Goal: Information Seeking & Learning: Learn about a topic

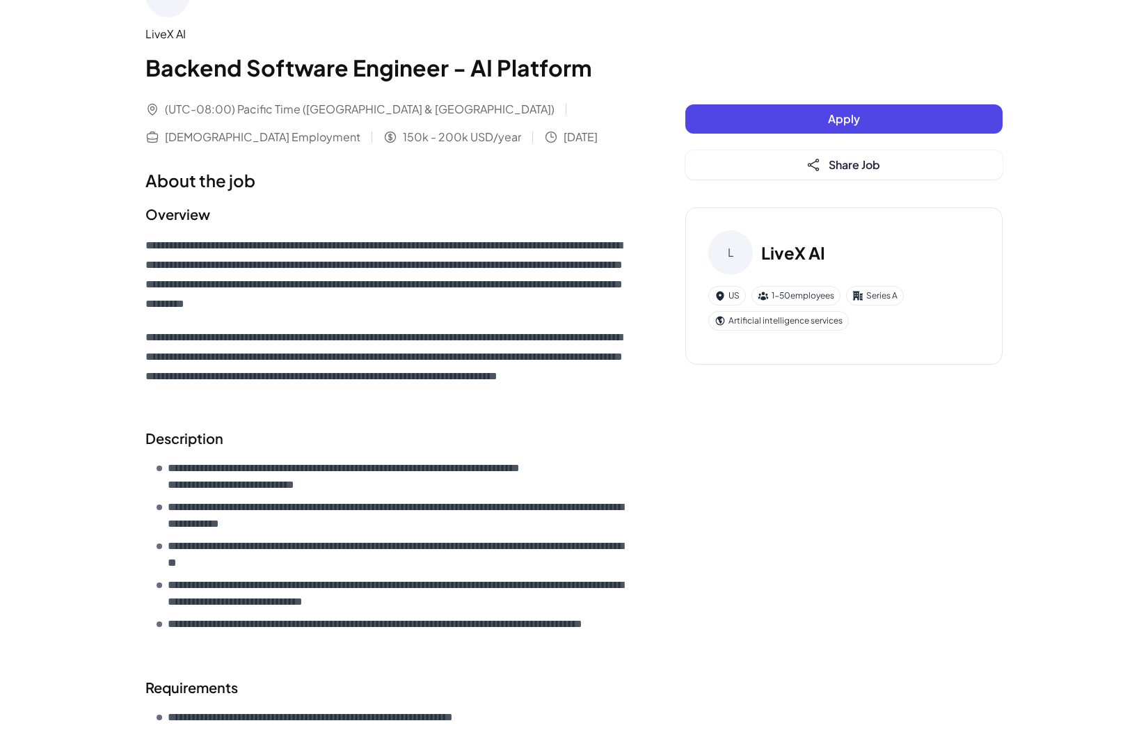
scroll to position [58, 0]
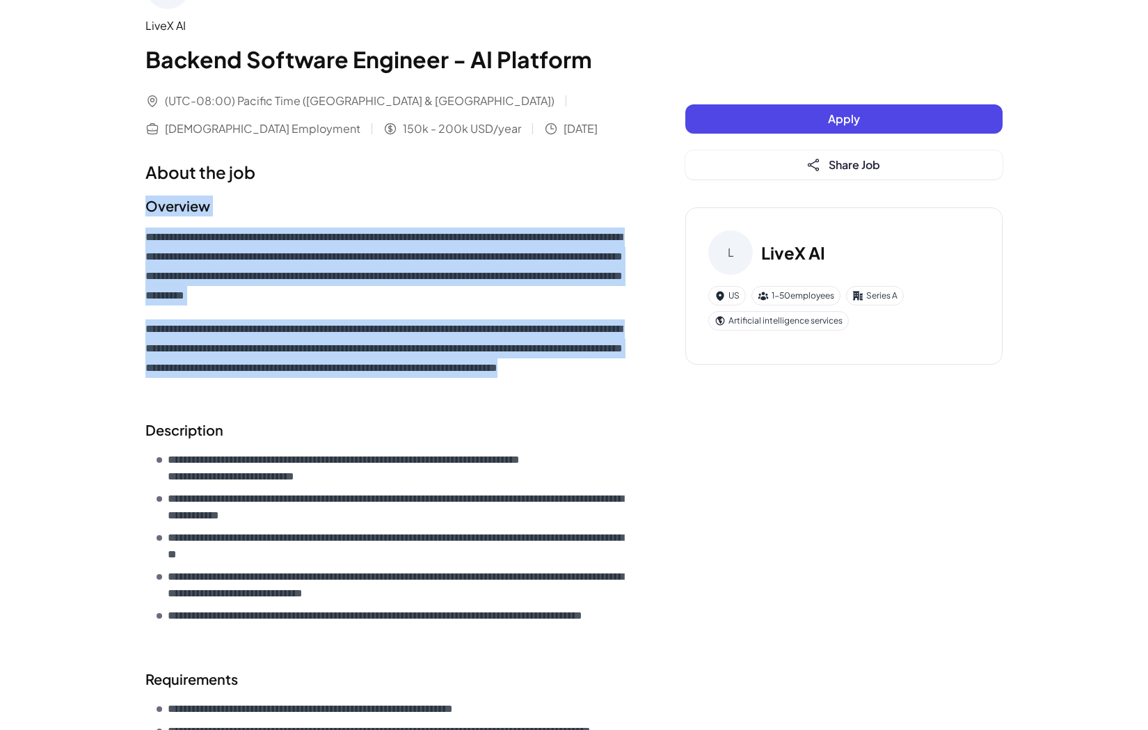
drag, startPoint x: 409, startPoint y: 386, endPoint x: 106, endPoint y: 187, distance: 362.7
click at [106, 187] on div "**********" at bounding box center [574, 641] width 1148 height 1398
copy div "**********"
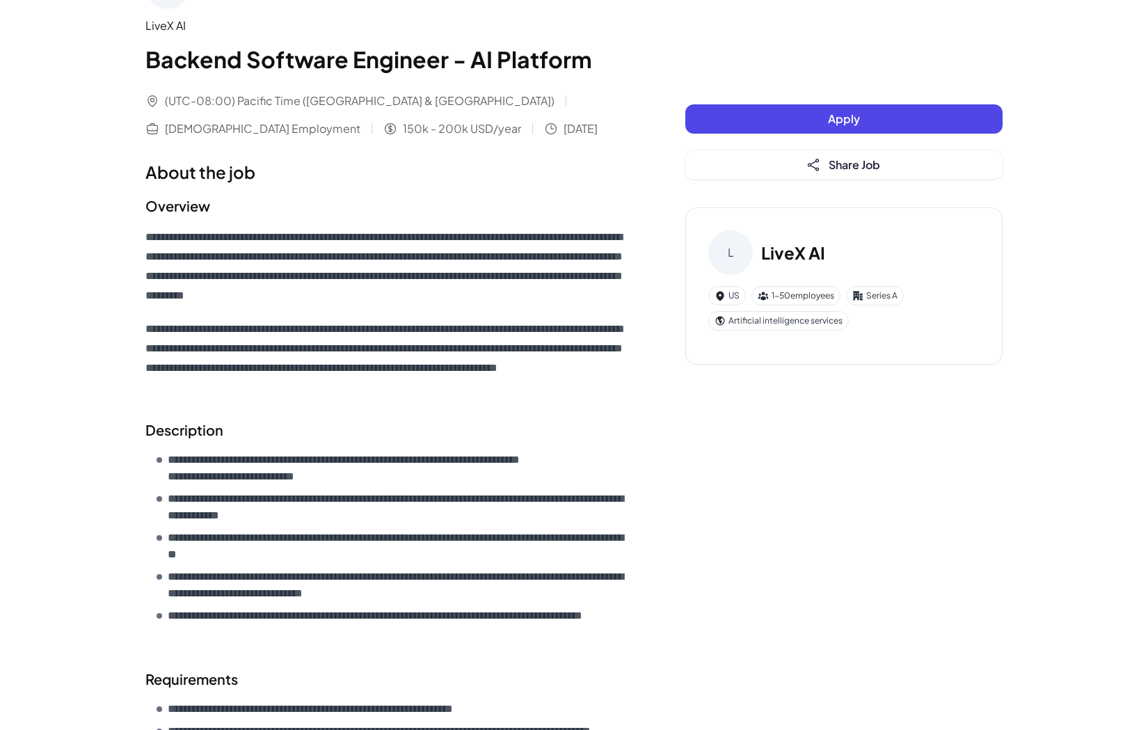
click at [180, 325] on p "**********" at bounding box center [387, 358] width 484 height 78
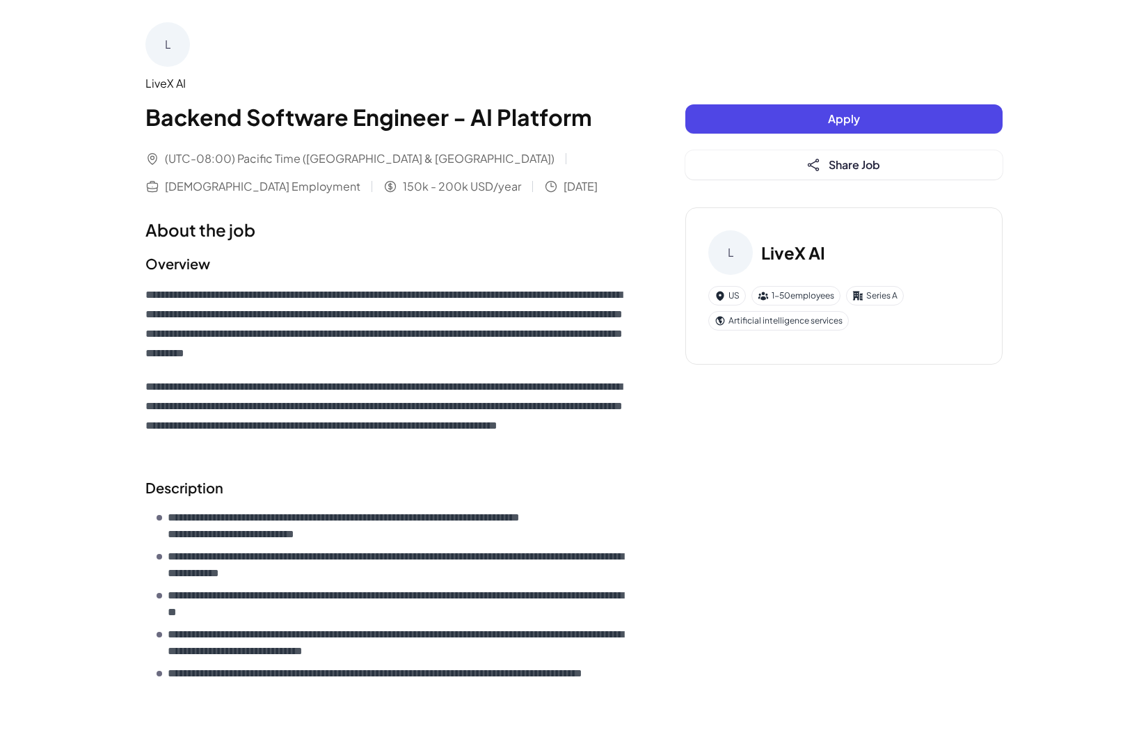
scroll to position [0, 0]
click at [781, 235] on div "L LiveX AI" at bounding box center [843, 252] width 271 height 45
click at [785, 255] on h3 "LiveX AI" at bounding box center [793, 252] width 64 height 25
click at [164, 50] on div "L" at bounding box center [167, 44] width 45 height 45
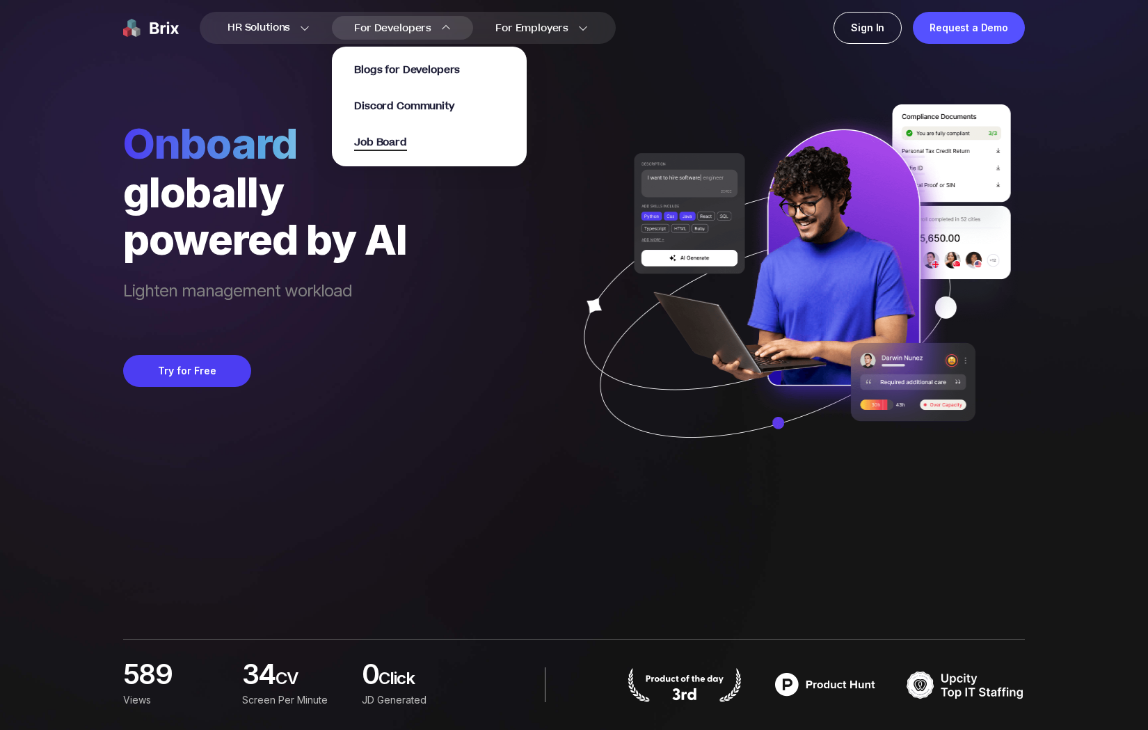
click at [387, 146] on span "Job Board" at bounding box center [380, 143] width 53 height 16
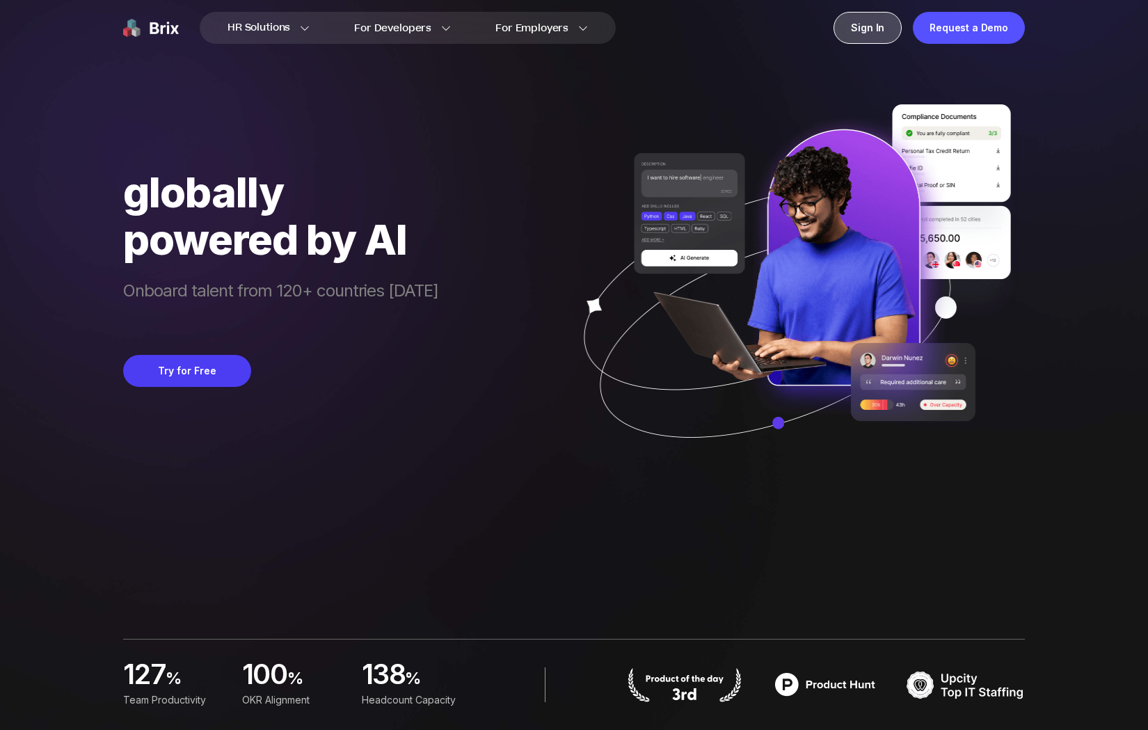
click at [896, 31] on div "Sign In" at bounding box center [868, 28] width 68 height 32
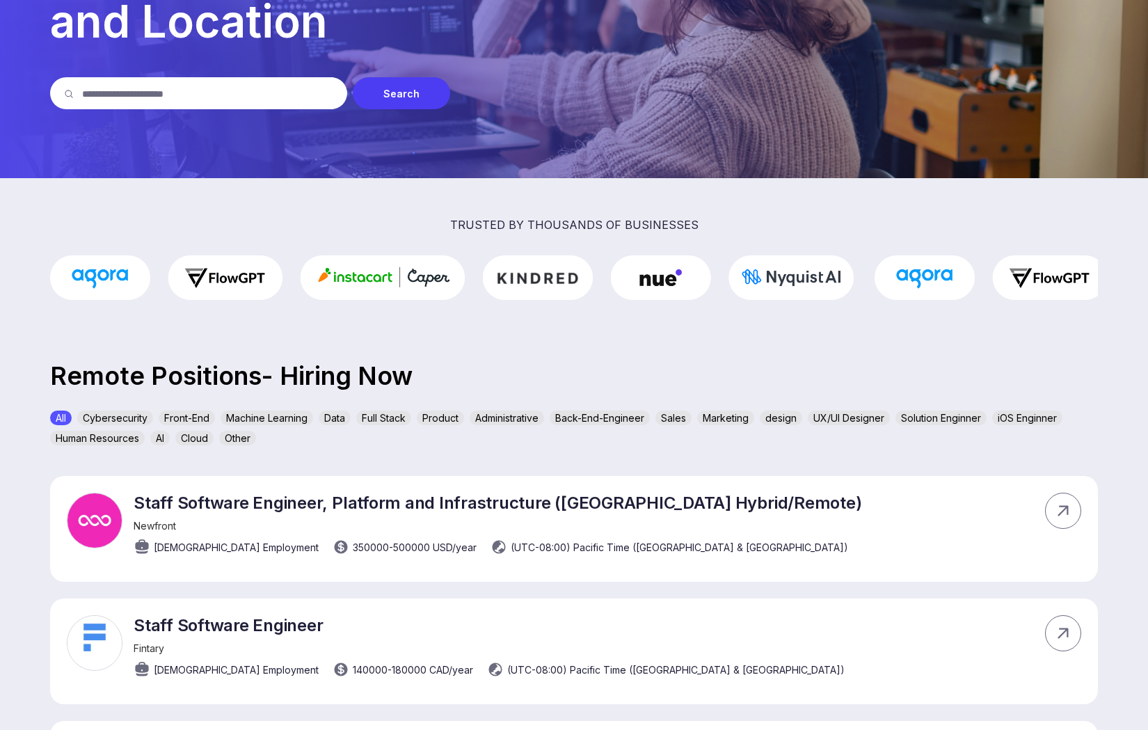
scroll to position [173, 0]
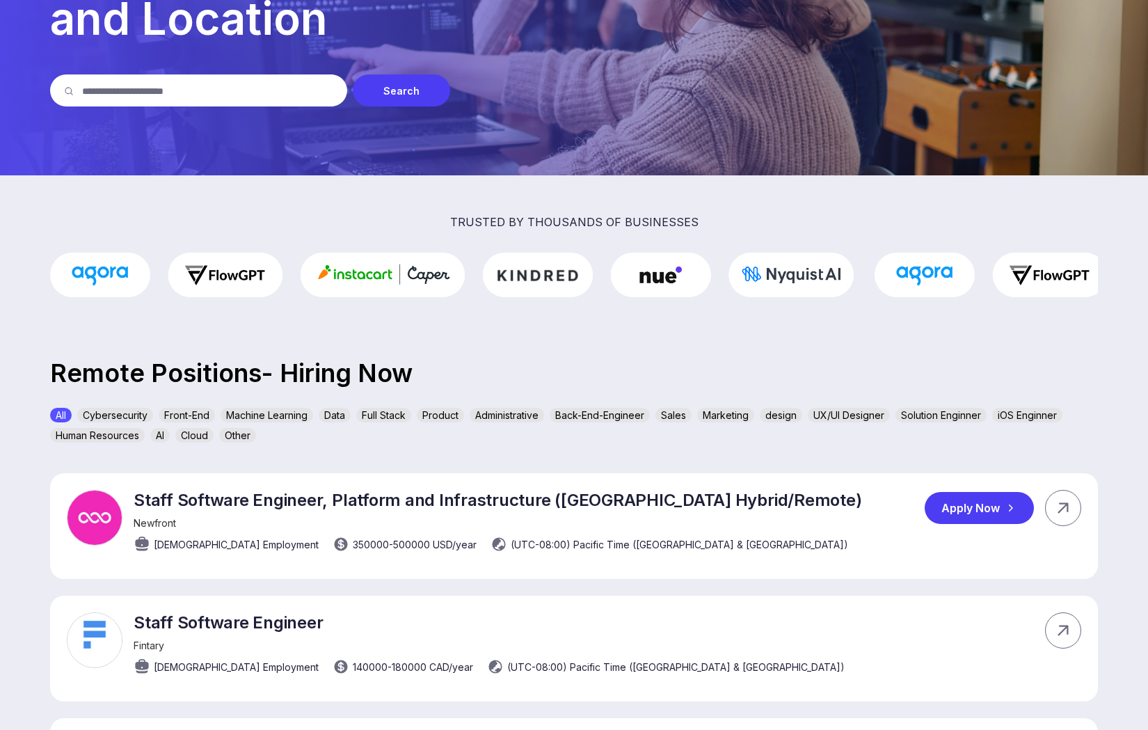
click at [279, 502] on p "Staff Software Engineer, Platform and Infrastructure (San Francisco Hybrid/Remo…" at bounding box center [498, 500] width 728 height 20
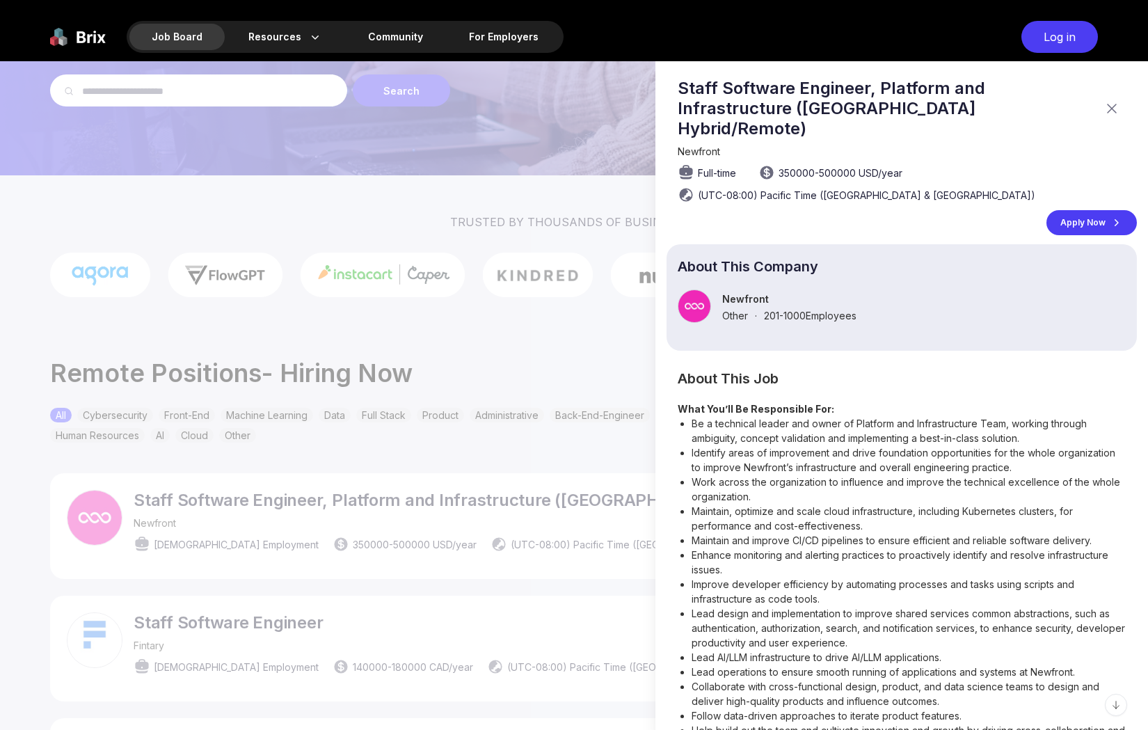
click at [712, 261] on p "About This Company" at bounding box center [902, 267] width 448 height 12
click at [817, 89] on p "Staff Software Engineer, Platform and Infrastructure (San Francisco Hybrid/Remo…" at bounding box center [887, 108] width 418 height 61
click at [481, 331] on div at bounding box center [574, 395] width 1148 height 669
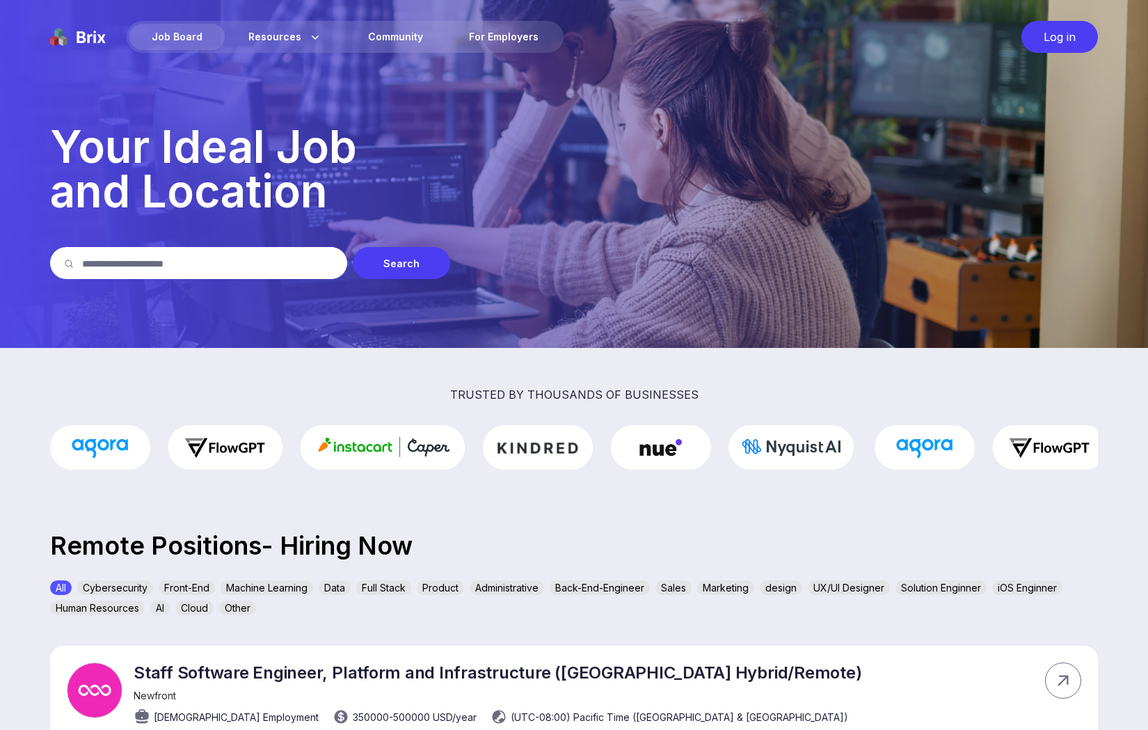
scroll to position [173, 0]
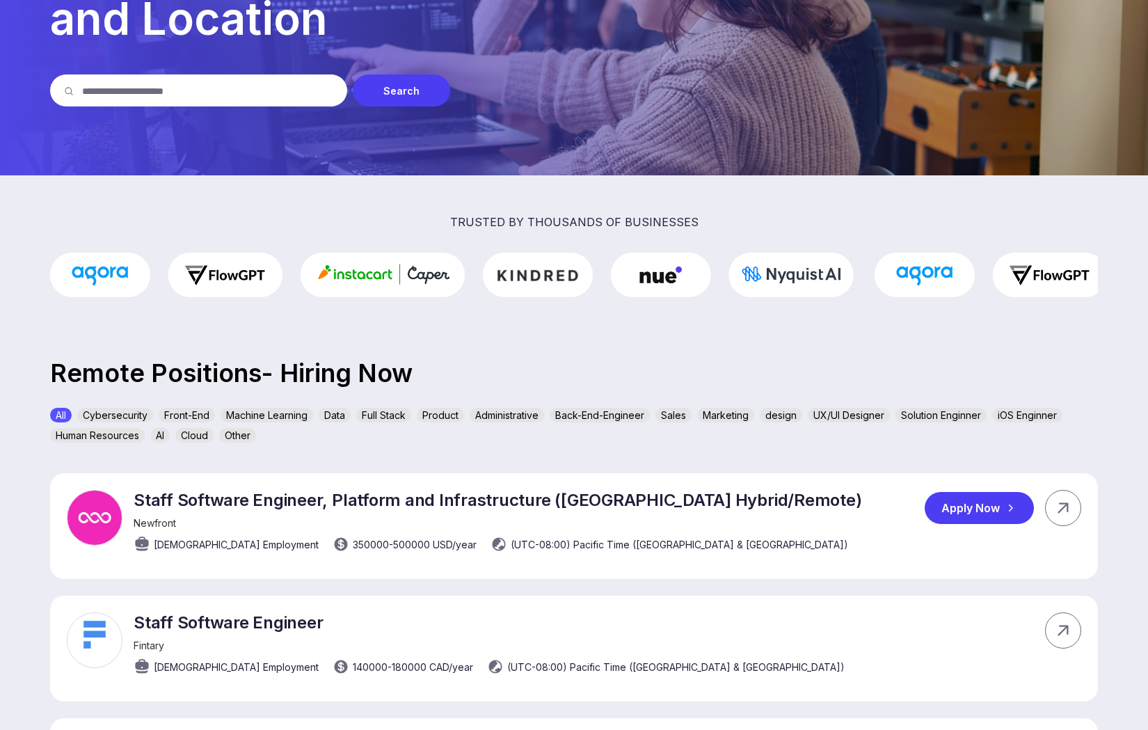
click at [319, 505] on p "Staff Software Engineer, Platform and Infrastructure (San Francisco Hybrid/Remo…" at bounding box center [498, 500] width 728 height 20
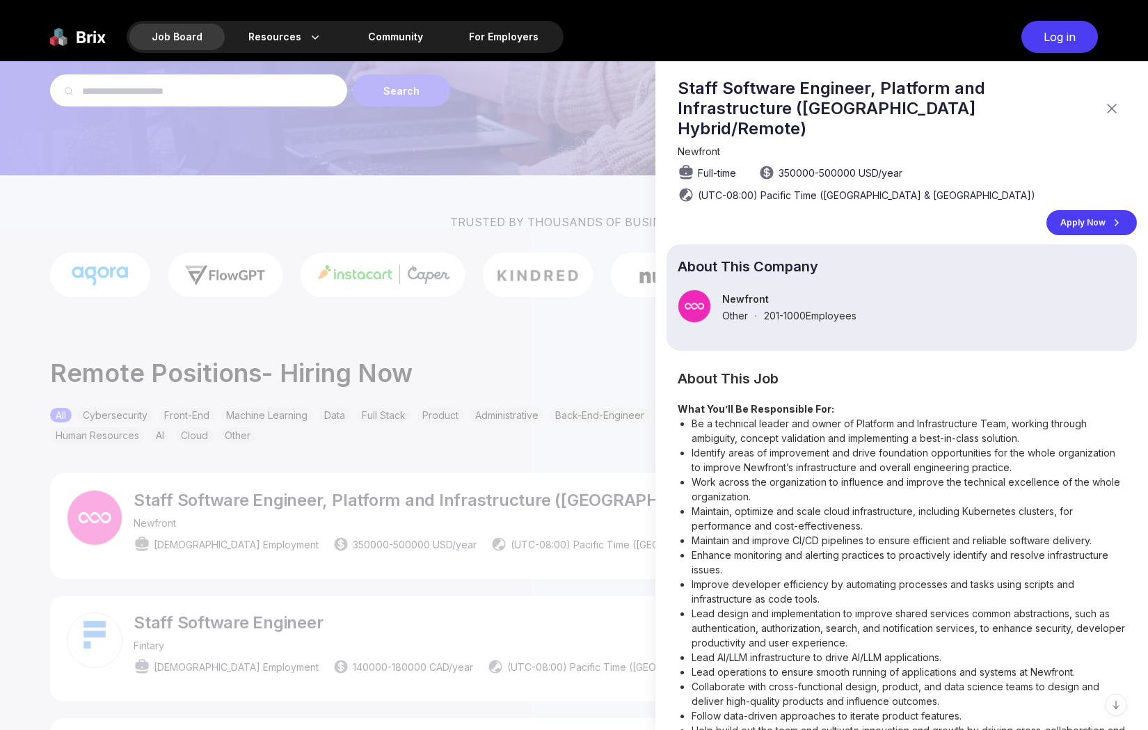
scroll to position [0, 0]
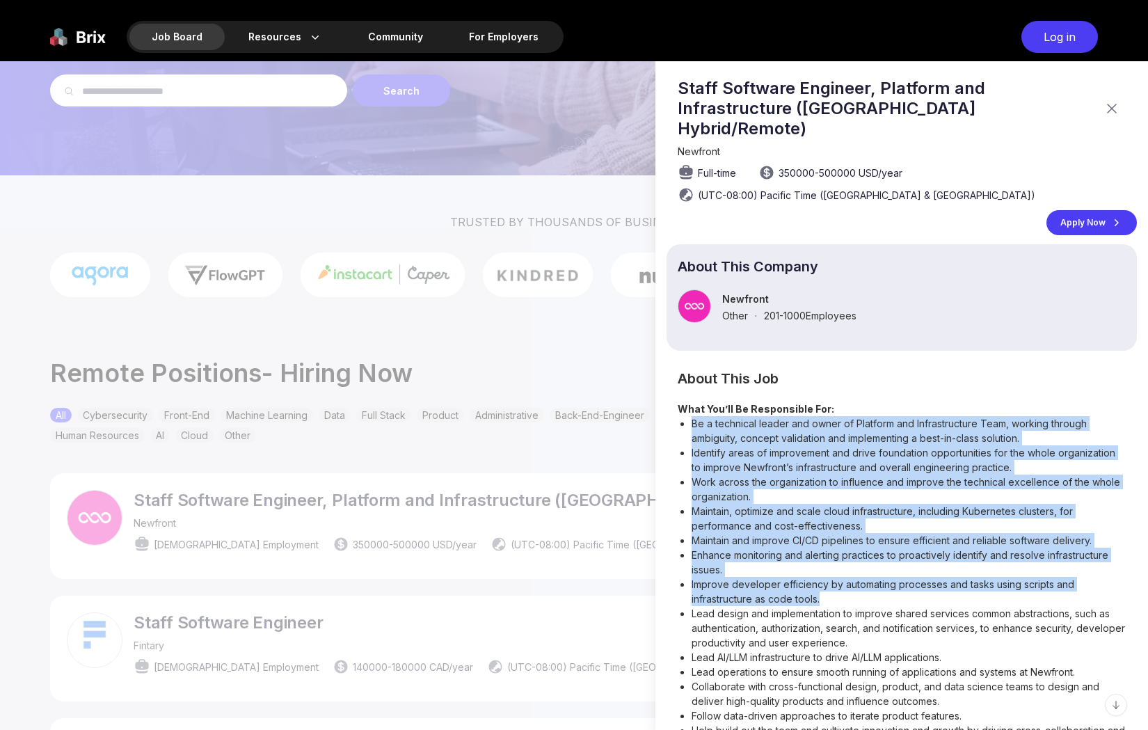
drag, startPoint x: 832, startPoint y: 581, endPoint x: 683, endPoint y: 402, distance: 232.7
click at [683, 416] on ul "Be a technical leader and owner of Platform and Infrastructure Team, working th…" at bounding box center [902, 620] width 448 height 409
copy ul "Be a technical leader and owner of Platform and Infrastructure Team, working th…"
click at [1053, 45] on div "Log in" at bounding box center [1060, 37] width 77 height 32
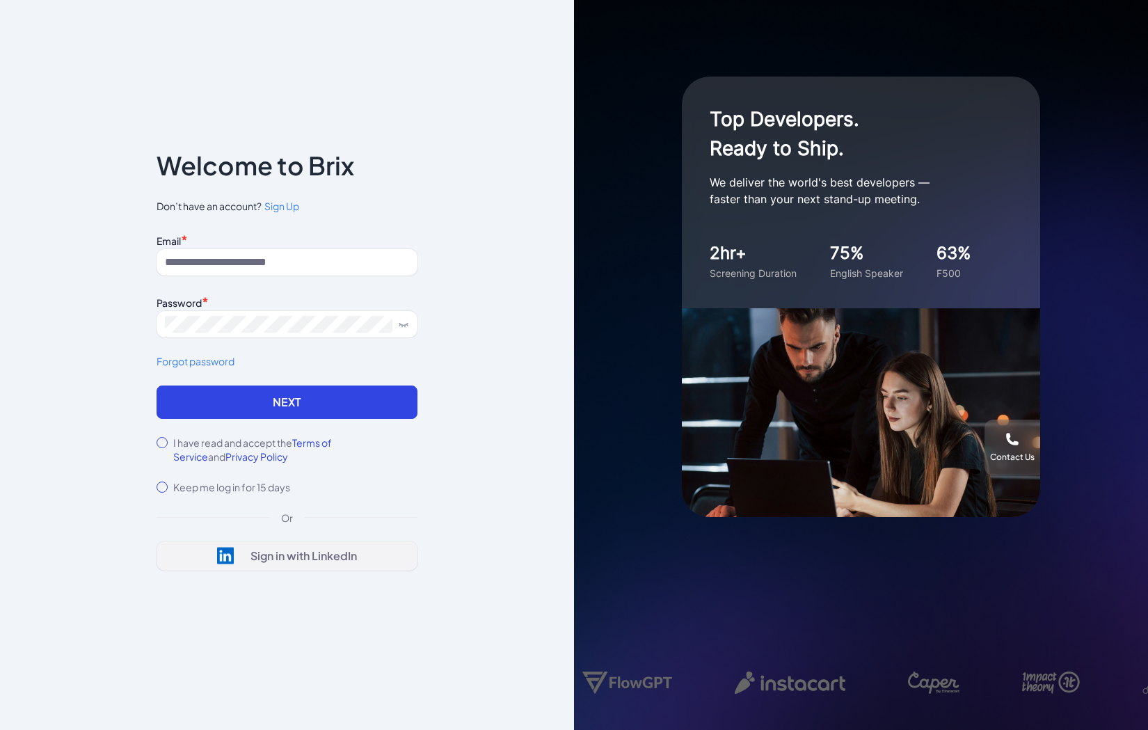
click at [356, 551] on div "Sign in with LinkedIn" at bounding box center [304, 556] width 106 height 14
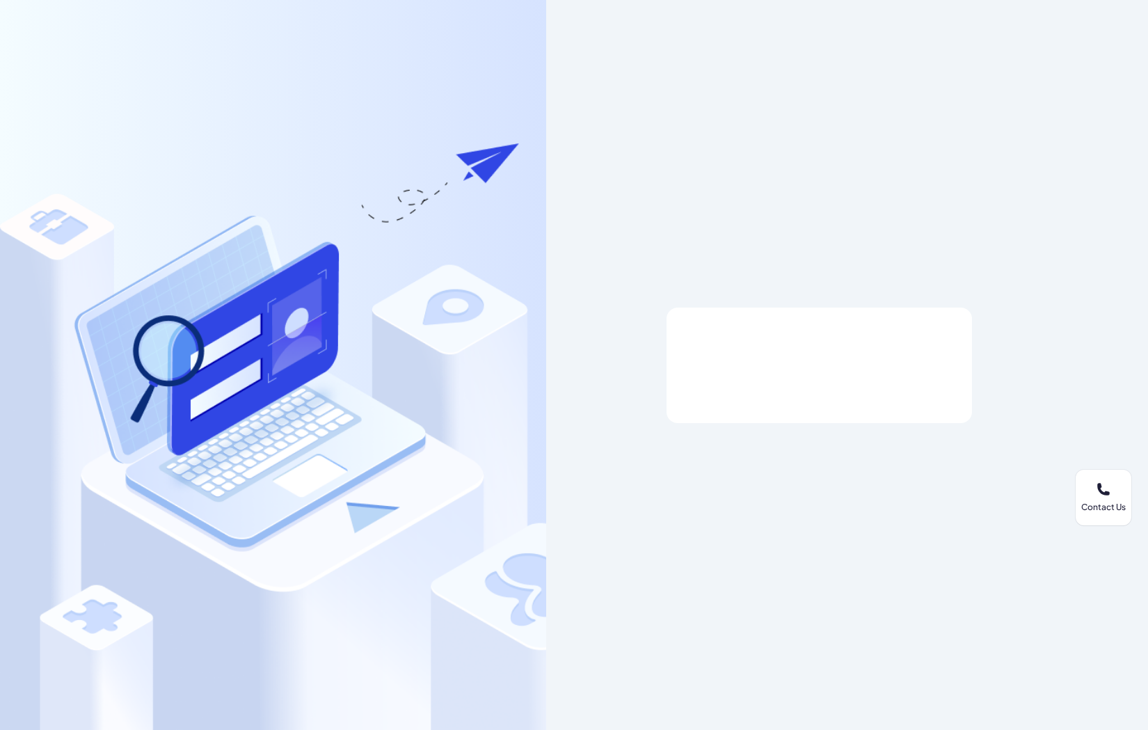
click at [740, 381] on div at bounding box center [820, 366] width 306 height 116
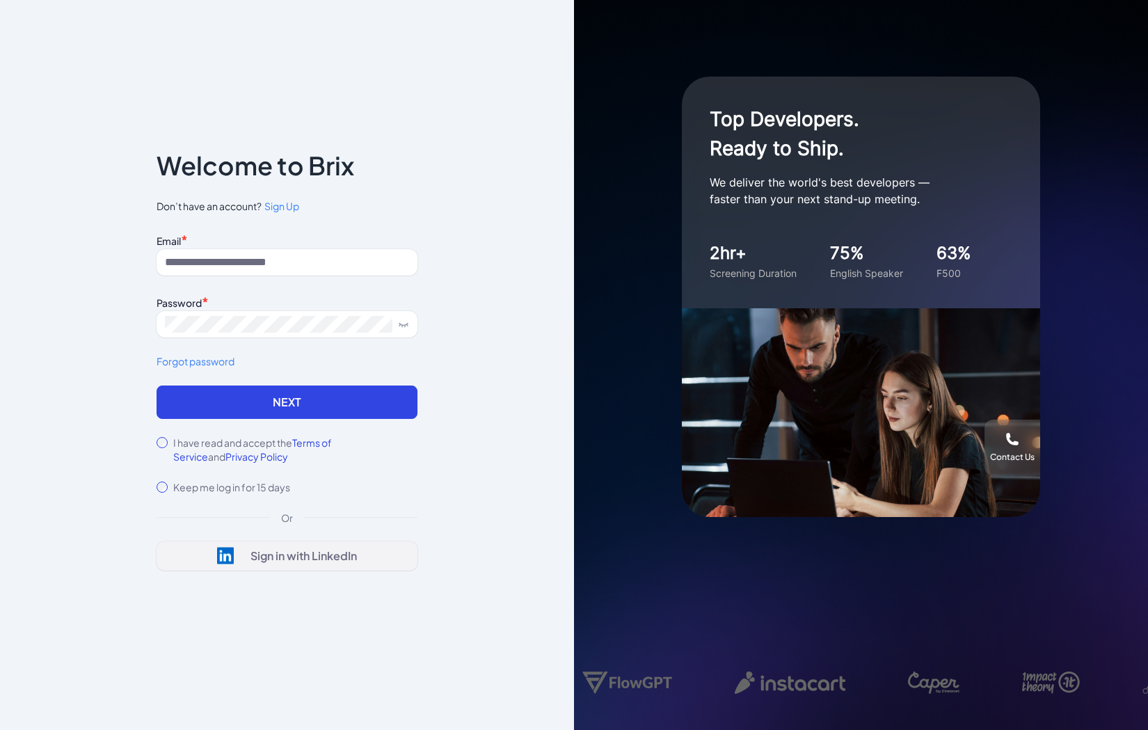
click at [271, 551] on div "Sign in with LinkedIn" at bounding box center [304, 556] width 106 height 14
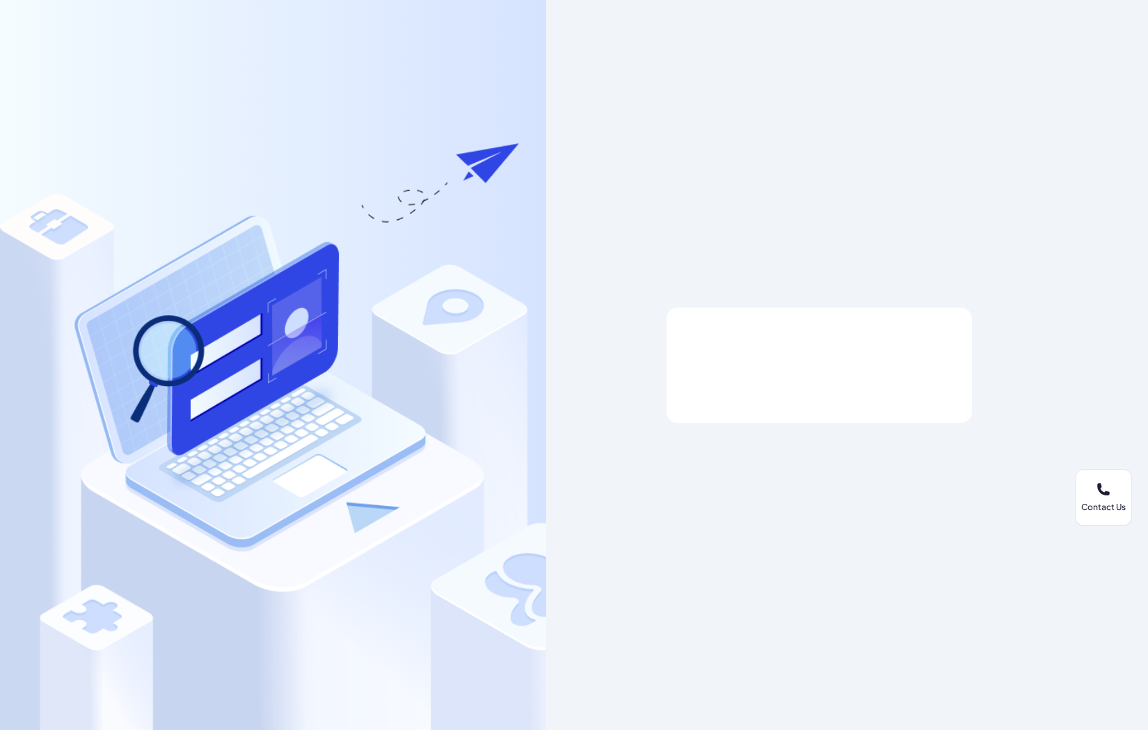
click at [812, 429] on div at bounding box center [819, 365] width 546 height 730
click at [820, 393] on div at bounding box center [820, 366] width 306 height 116
